Goal: Information Seeking & Learning: Find specific page/section

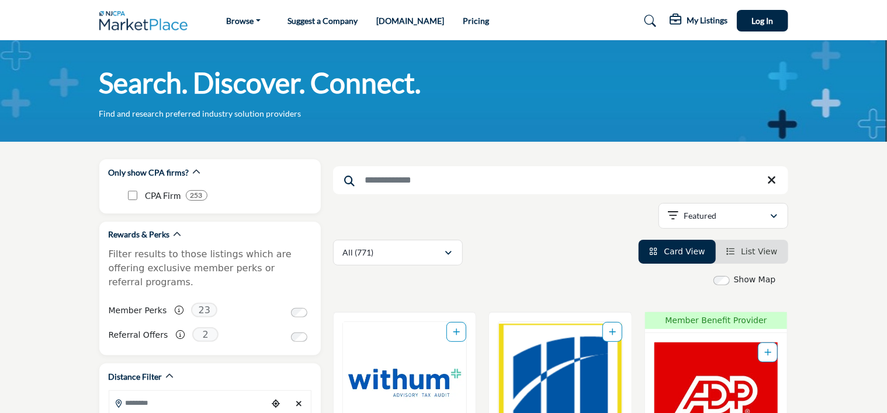
scroll to position [58, 0]
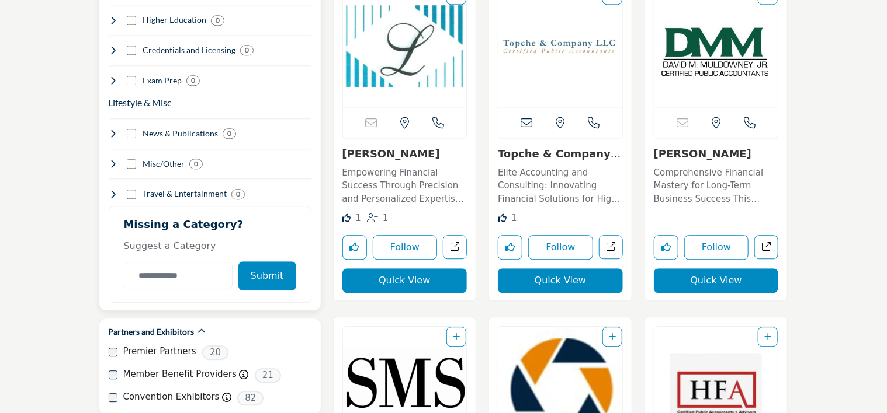
scroll to position [1460, 0]
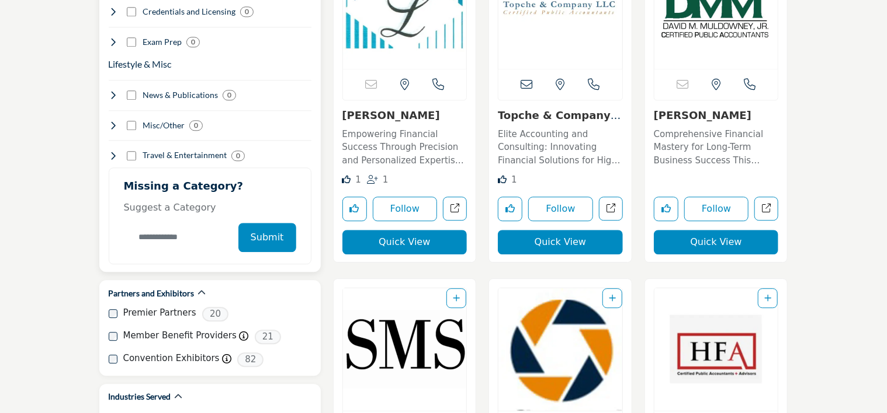
click at [171, 224] on input "Category Name" at bounding box center [178, 237] width 109 height 27
type input "**********"
click at [270, 223] on button "Submit" at bounding box center [267, 237] width 58 height 29
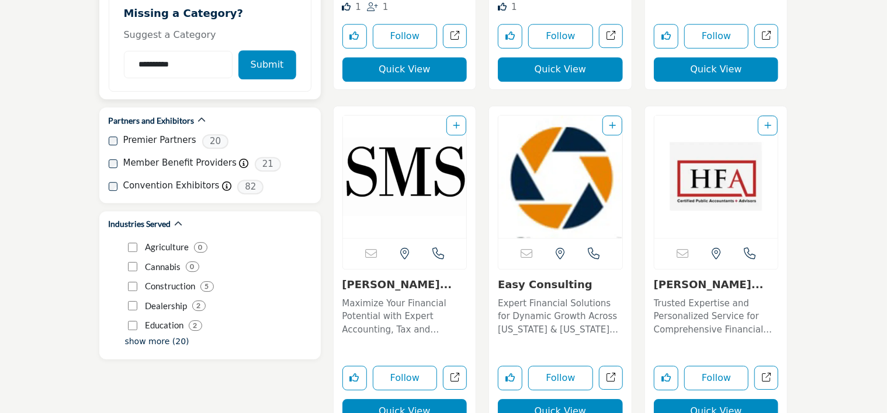
scroll to position [1635, 0]
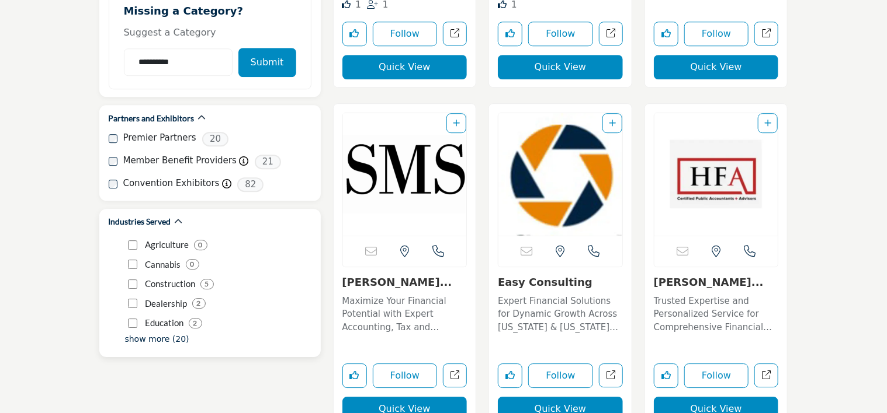
click at [152, 333] on p "show more (20)" at bounding box center [157, 339] width 64 height 12
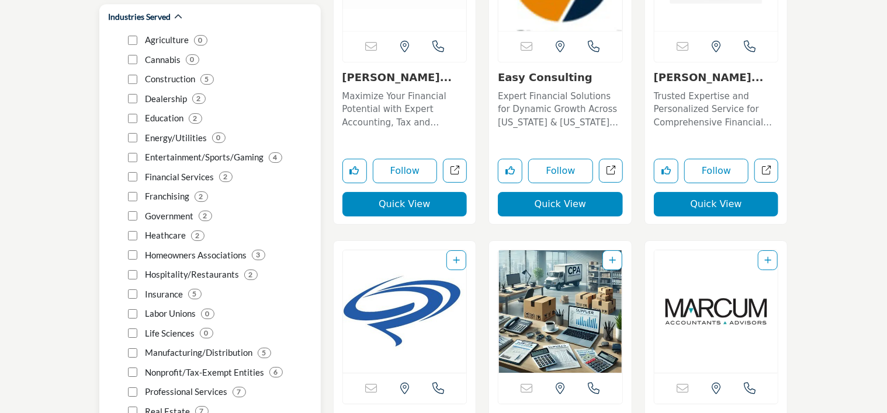
scroll to position [1927, 0]
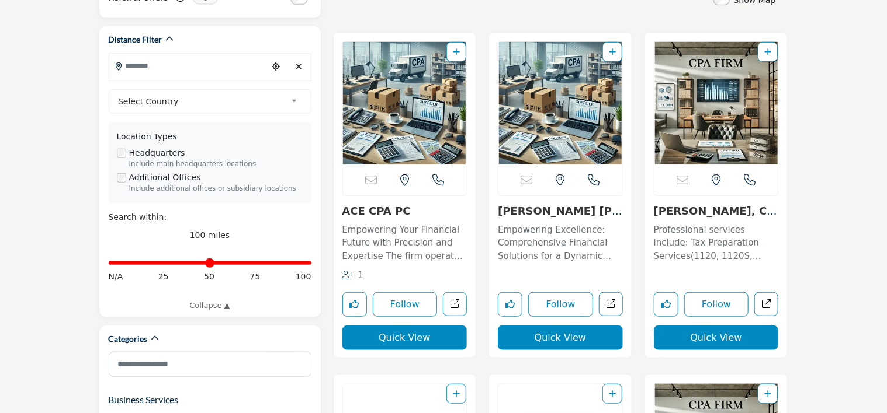
scroll to position [350, 0]
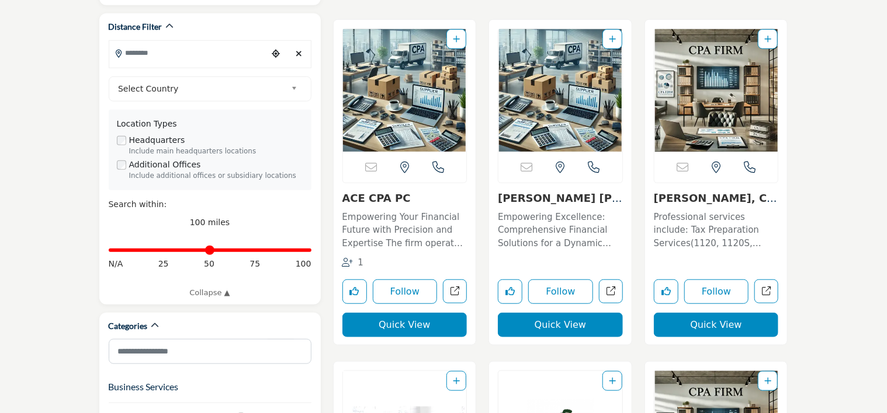
click at [569, 199] on link "Citrin Cooperman Adv..." at bounding box center [560, 204] width 124 height 25
